Goal: Navigation & Orientation: Understand site structure

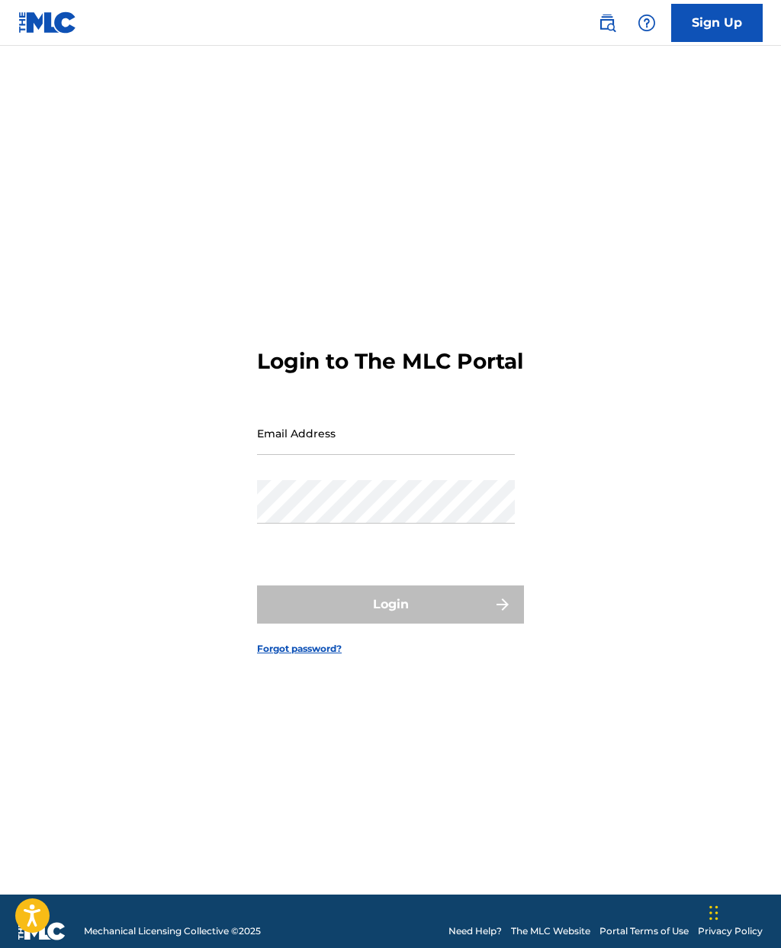
click at [420, 455] on input "Email Address" at bounding box center [386, 432] width 258 height 43
type input "[EMAIL_ADDRESS][DOMAIN_NAME]"
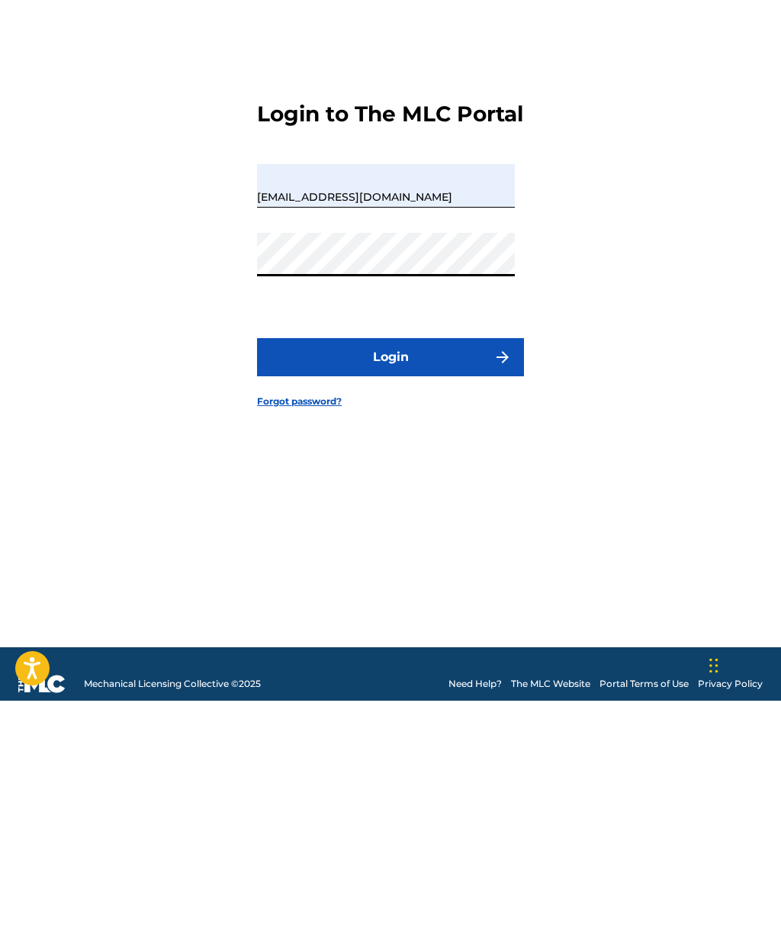
scroll to position [81, 0]
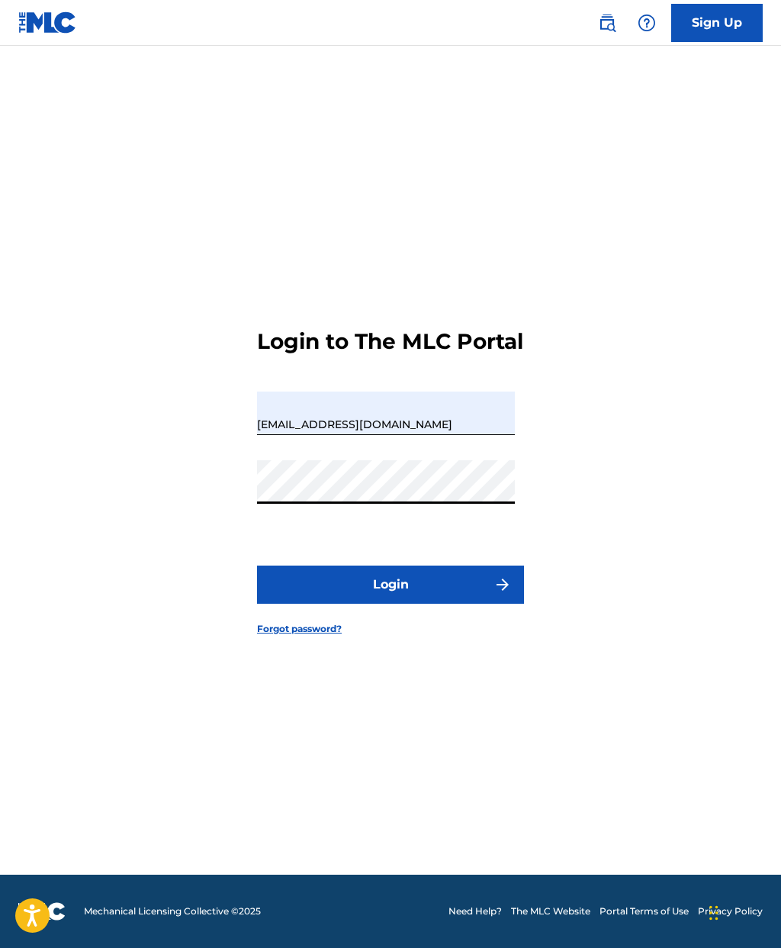
click at [330, 565] on button "Login" at bounding box center [390, 584] width 267 height 38
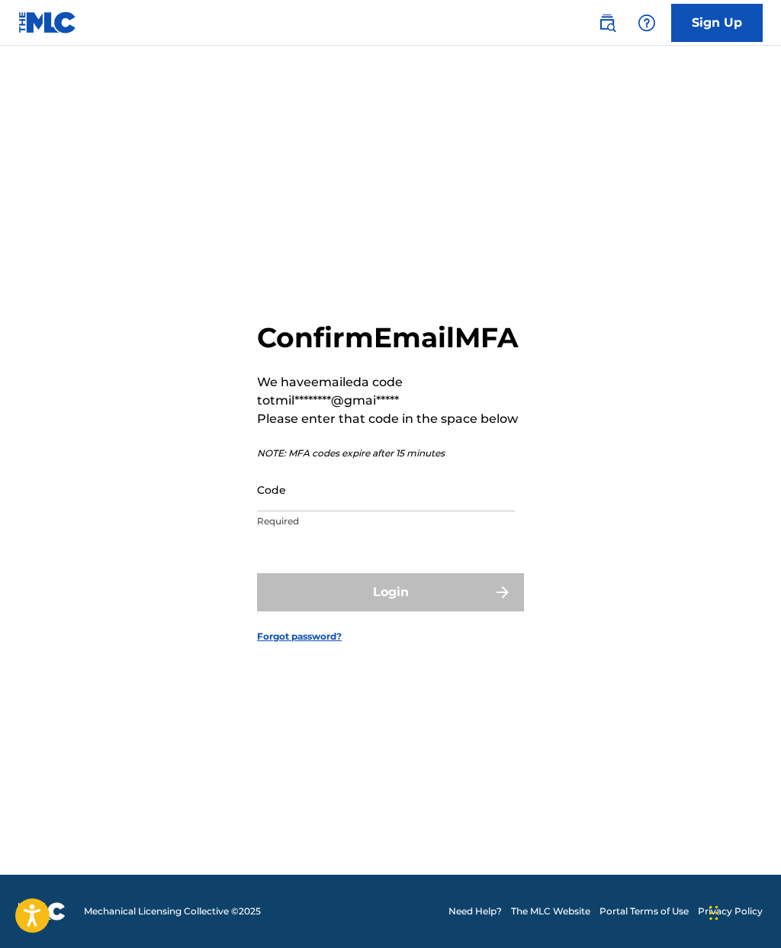
click at [275, 483] on input "Code" at bounding box center [386, 489] width 258 height 43
paste input "453582"
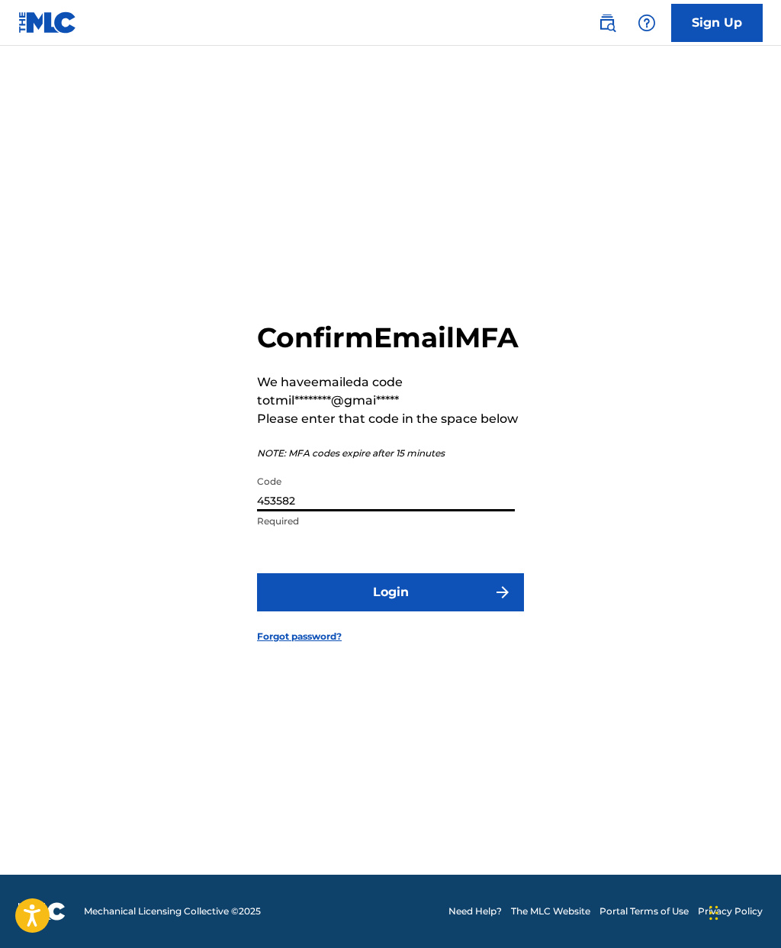
type input "453582"
click at [314, 575] on button "Login" at bounding box center [390, 592] width 267 height 38
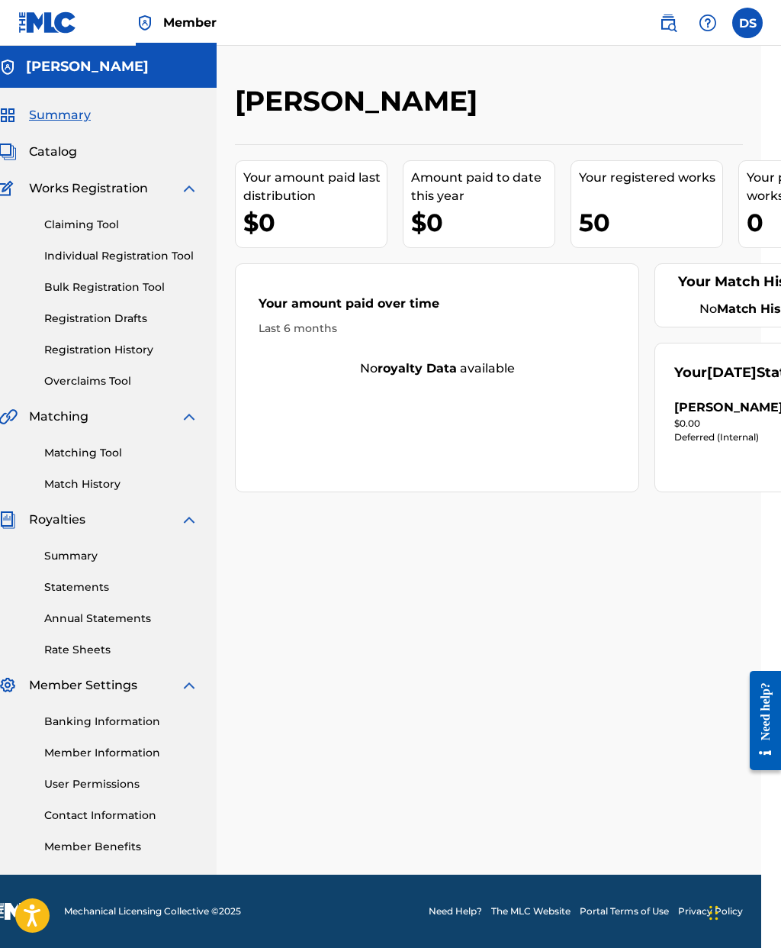
scroll to position [61, 0]
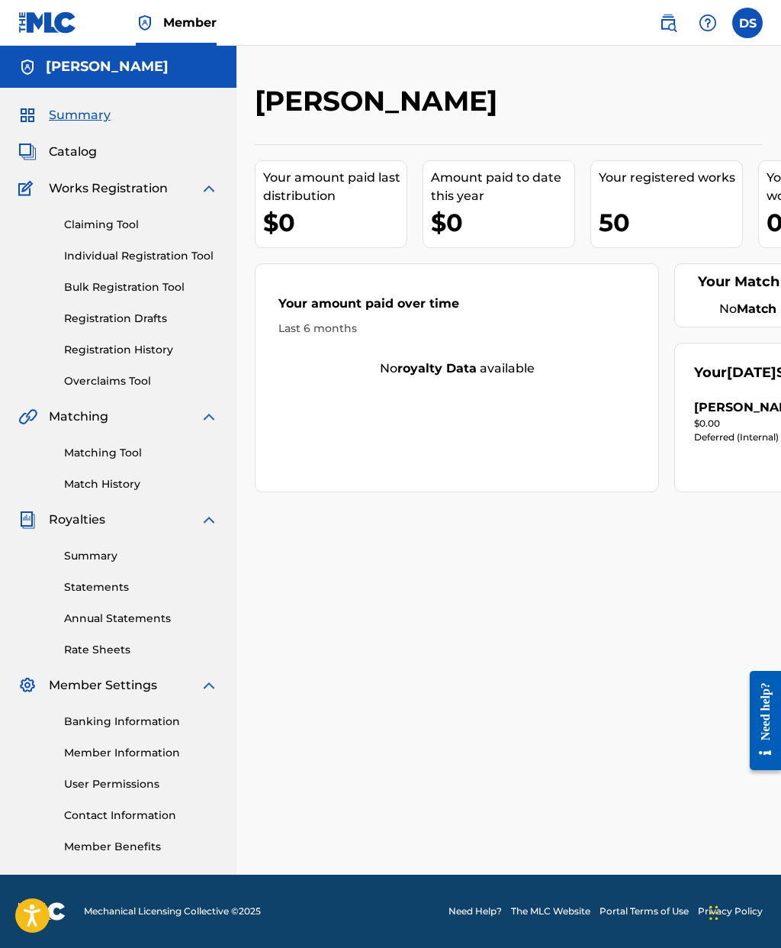
click at [212, 179] on img at bounding box center [209, 188] width 18 height 18
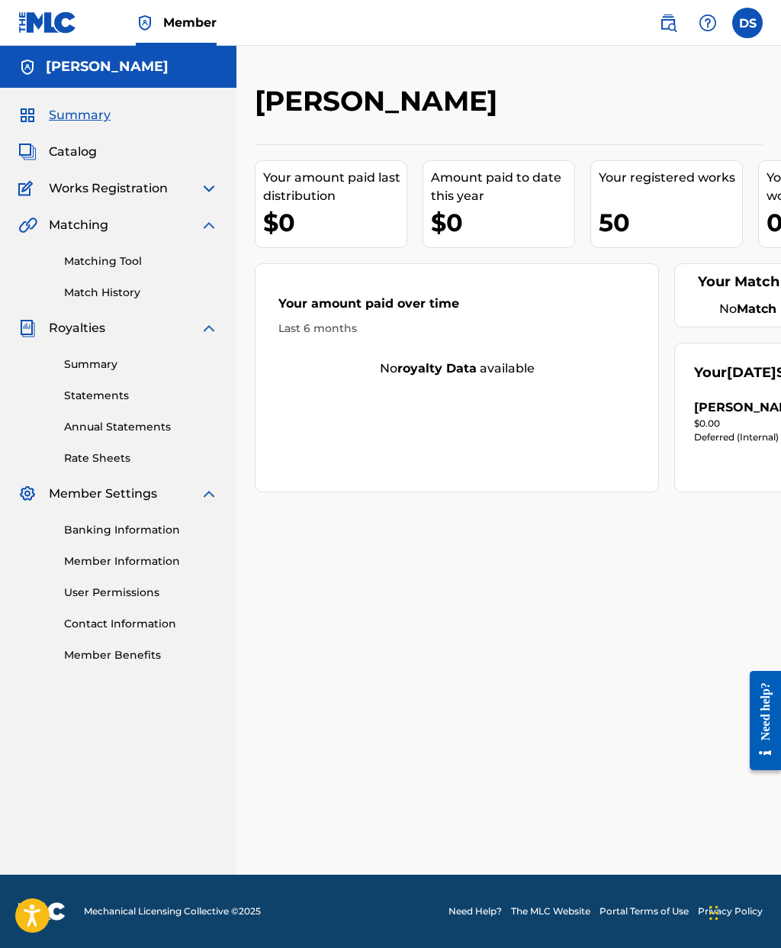
click at [206, 216] on img at bounding box center [209, 225] width 18 height 18
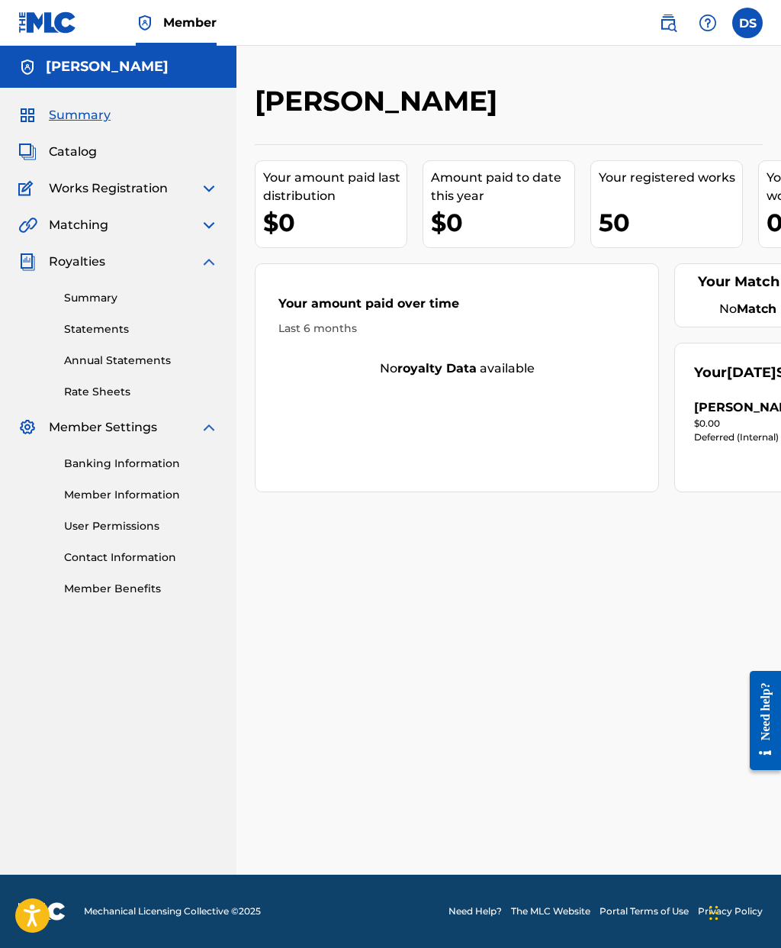
click at [208, 253] on img at bounding box center [209, 262] width 18 height 18
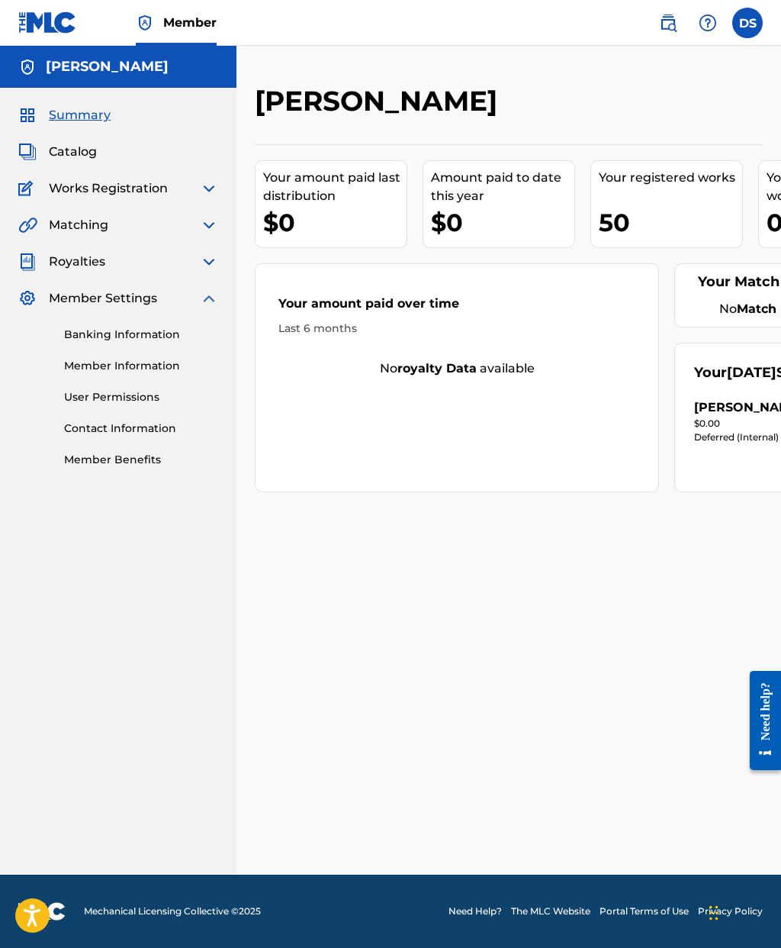
click at [209, 289] on img at bounding box center [209, 298] width 18 height 18
click at [203, 179] on img at bounding box center [209, 188] width 18 height 18
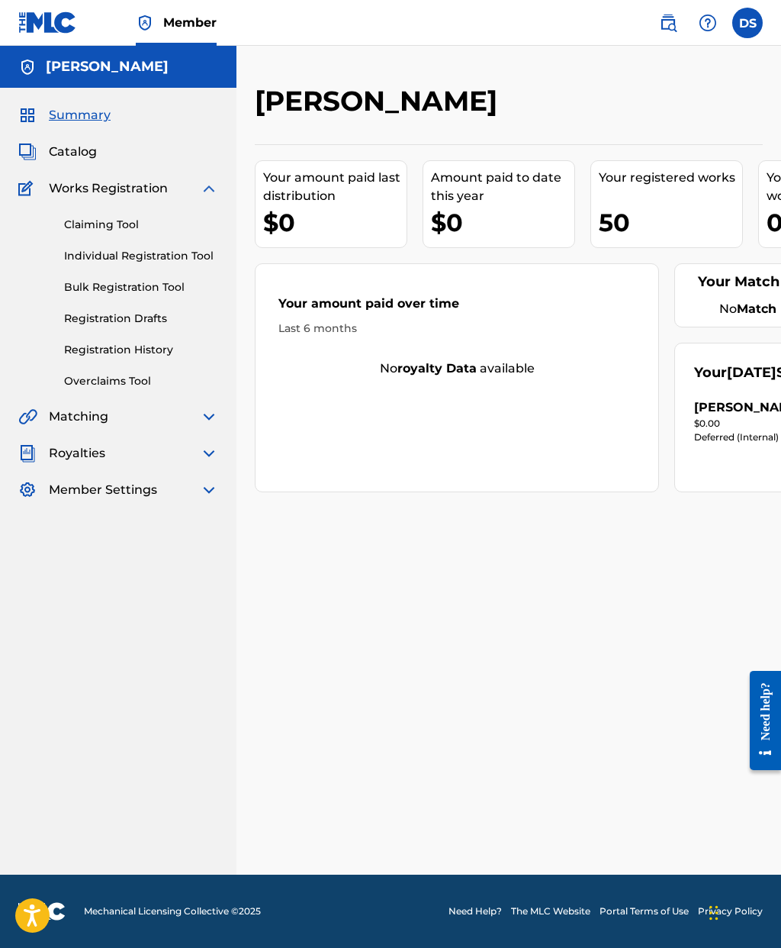
click at [77, 217] on link "Claiming Tool" at bounding box center [141, 225] width 154 height 16
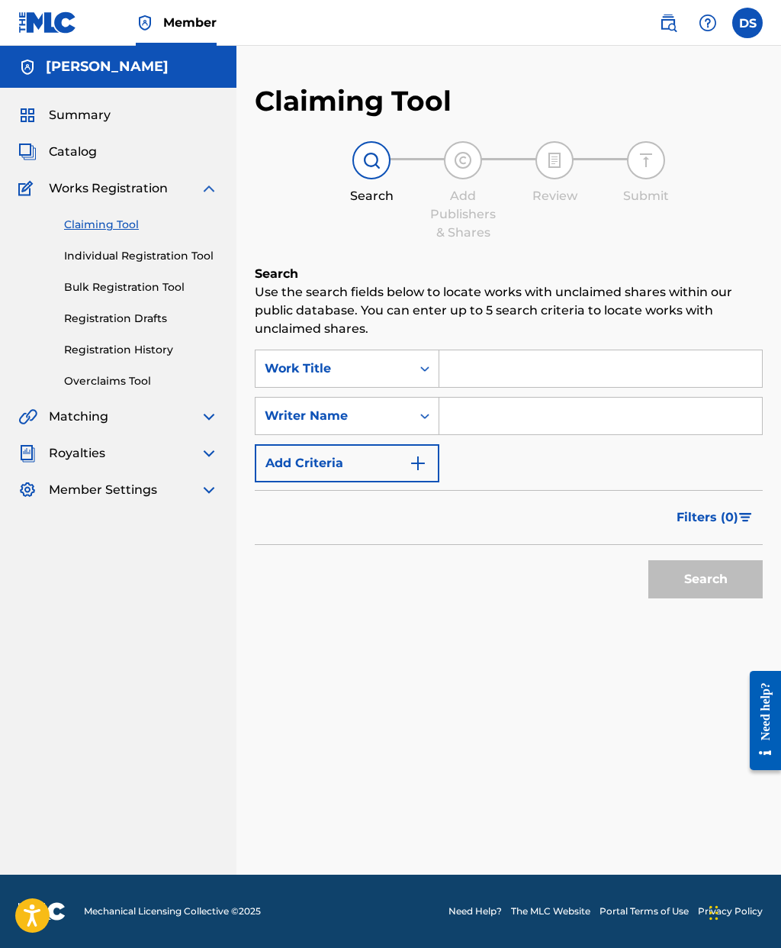
click at [94, 253] on link "Individual Registration Tool" at bounding box center [141, 256] width 154 height 16
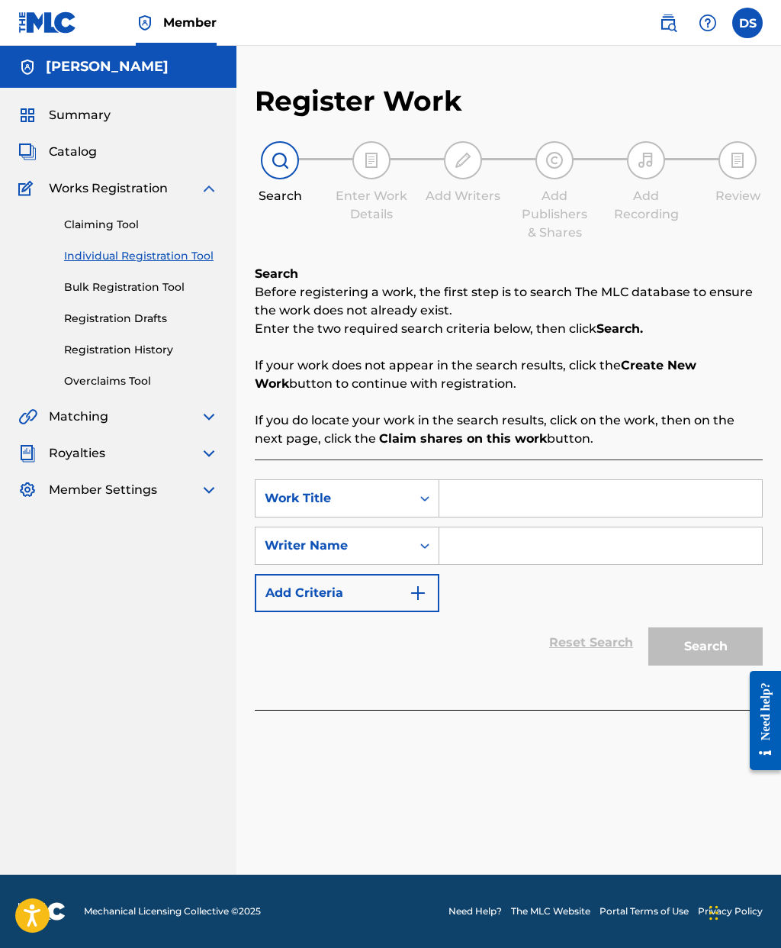
click at [82, 293] on link "Bulk Registration Tool" at bounding box center [141, 287] width 154 height 16
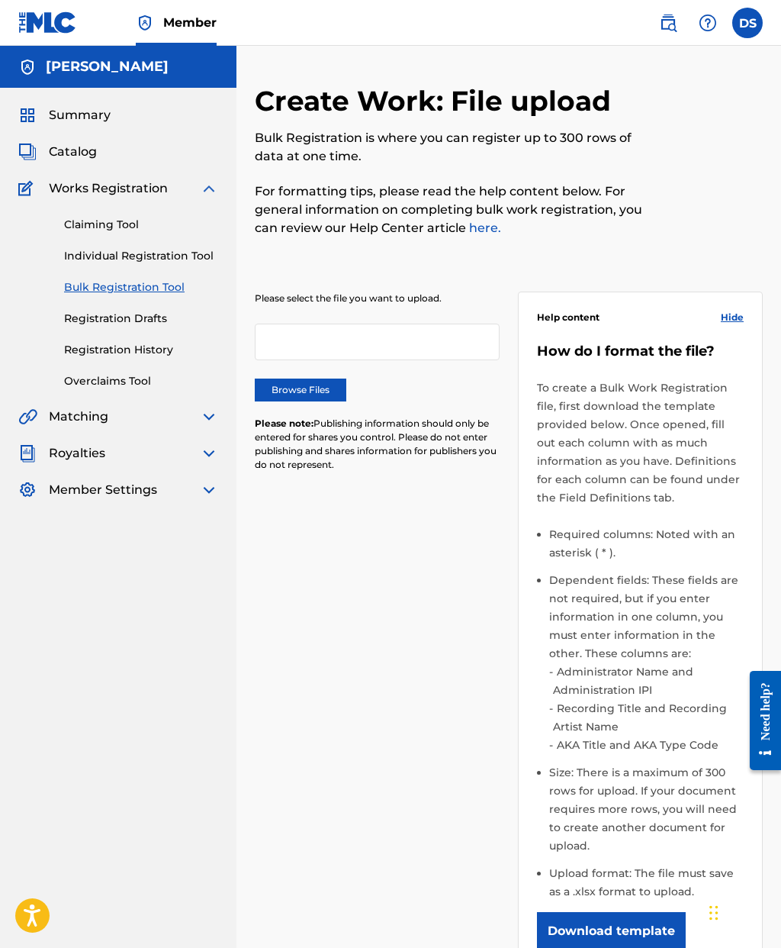
click at [86, 317] on link "Registration Drafts" at bounding box center [141, 319] width 154 height 16
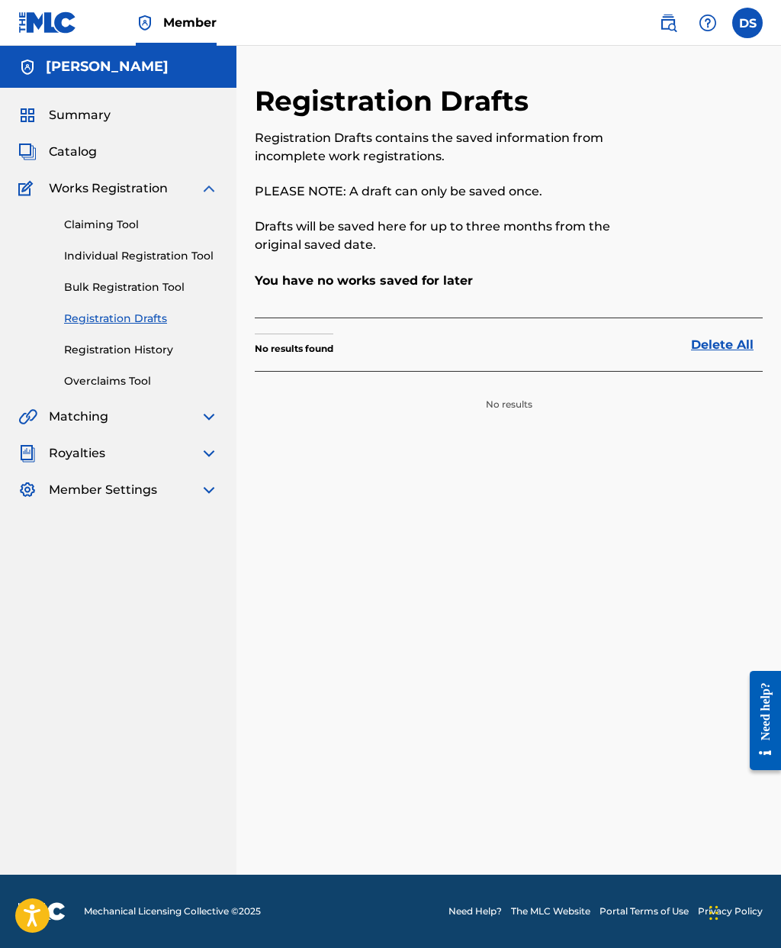
click at [83, 352] on link "Registration History" at bounding box center [141, 350] width 154 height 16
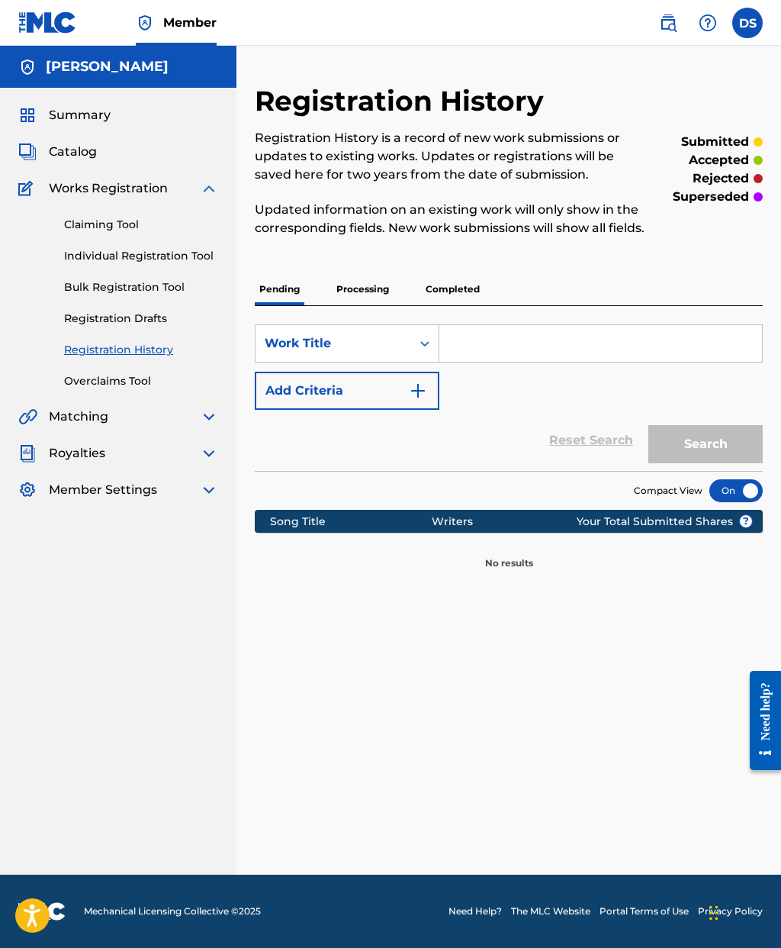
click at [78, 378] on link "Overclaims Tool" at bounding box center [141, 381] width 154 height 16
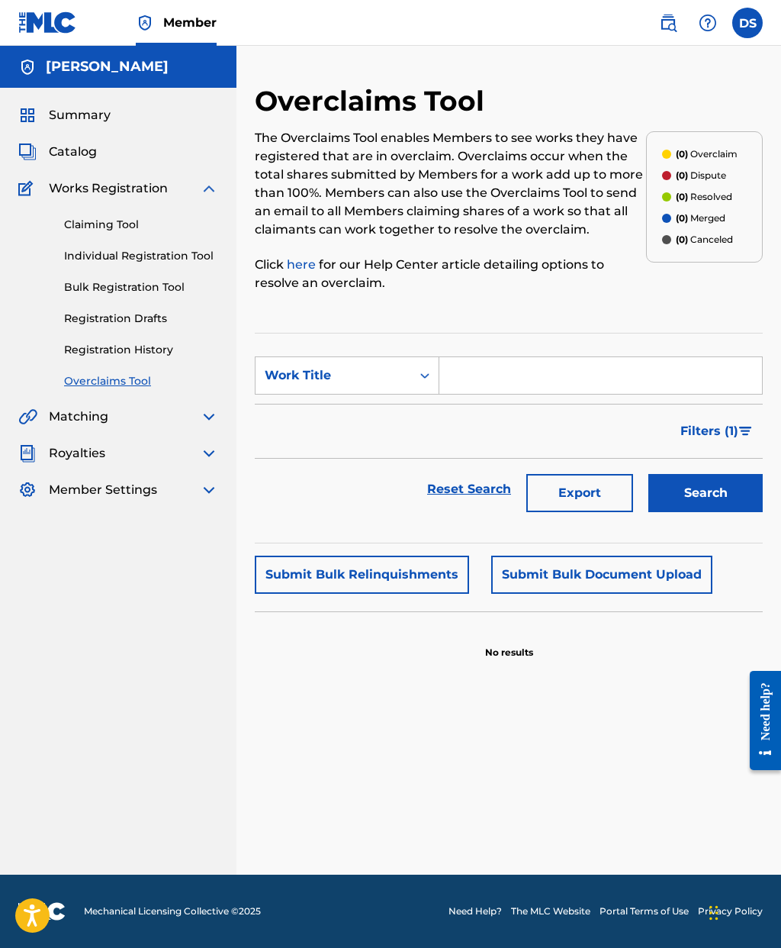
click at [208, 188] on img at bounding box center [209, 188] width 18 height 18
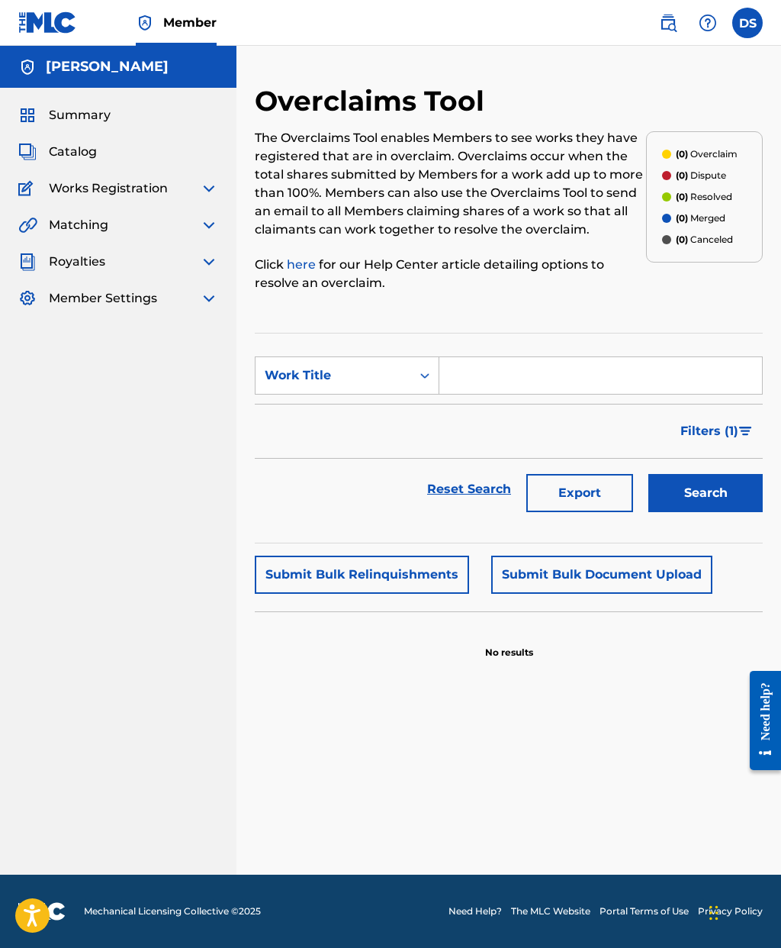
click at [72, 112] on span "Summary" at bounding box center [80, 115] width 62 height 18
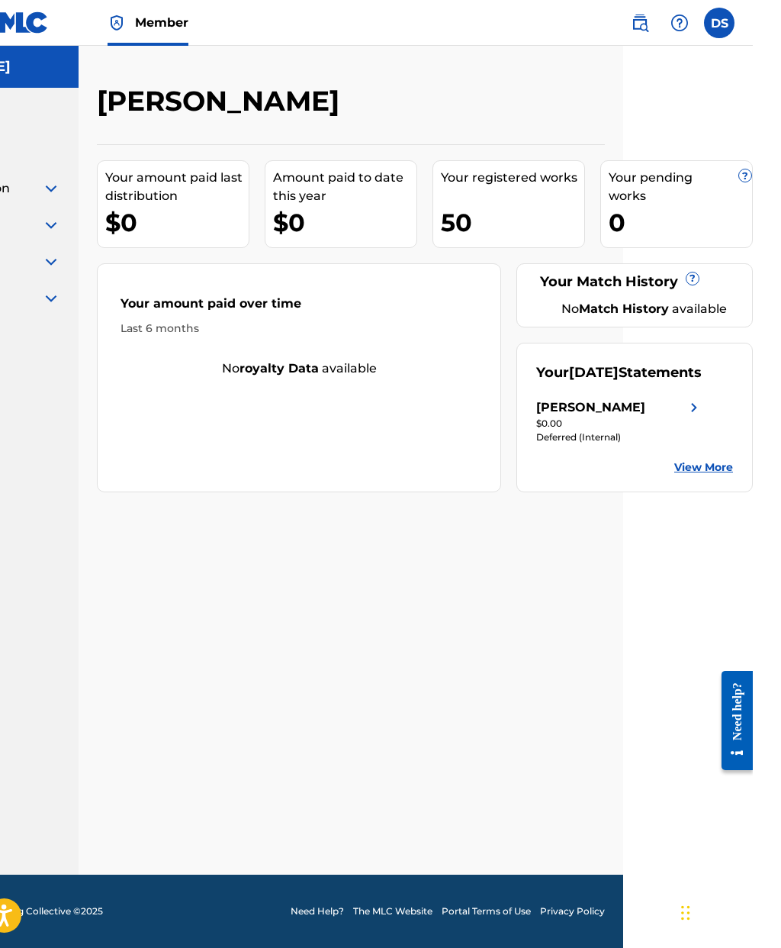
scroll to position [0, 130]
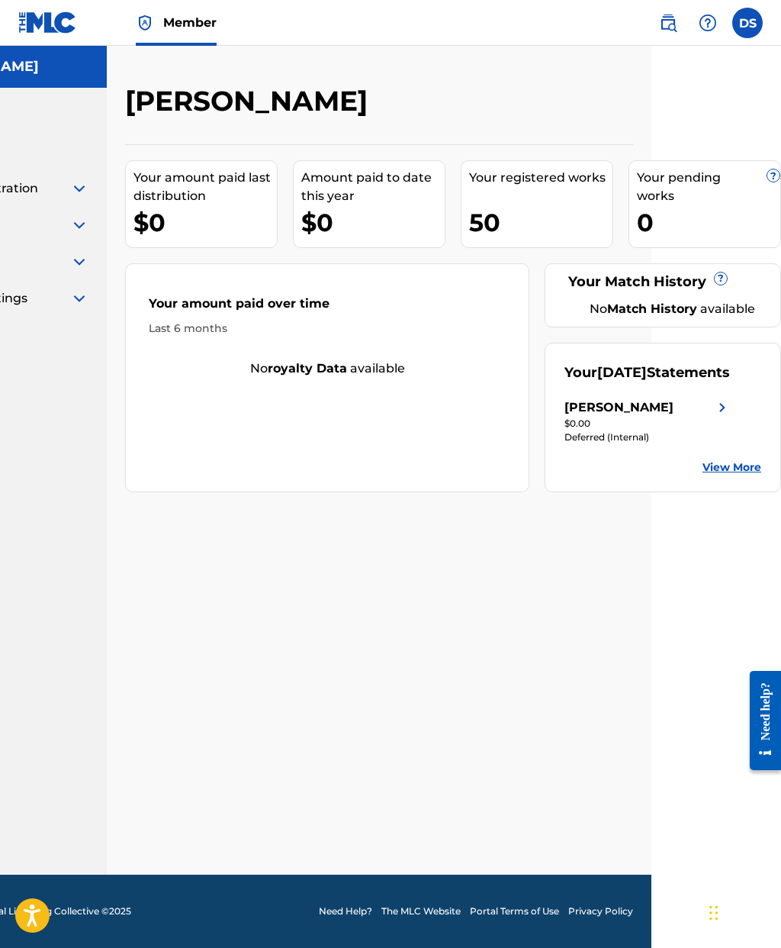
click at [40, 25] on img at bounding box center [47, 22] width 59 height 22
